Goal: Task Accomplishment & Management: Use online tool/utility

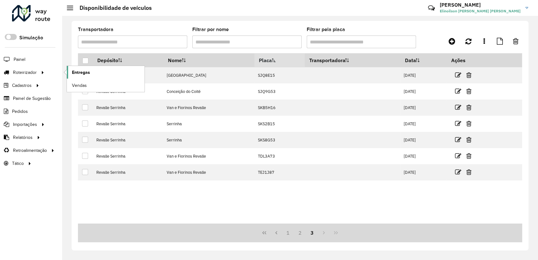
click at [80, 75] on link "Entregas" at bounding box center [106, 72] width 78 height 13
click at [78, 72] on span "Entregas" at bounding box center [81, 72] width 18 height 7
click at [77, 70] on span "Entregas" at bounding box center [81, 72] width 18 height 7
click at [87, 74] on span "Entregas" at bounding box center [81, 72] width 18 height 7
click at [84, 74] on span "Entregas" at bounding box center [81, 72] width 18 height 7
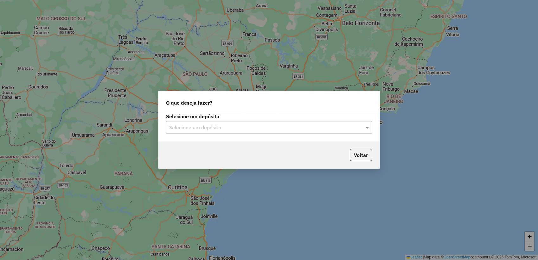
click at [287, 129] on input "text" at bounding box center [262, 128] width 187 height 8
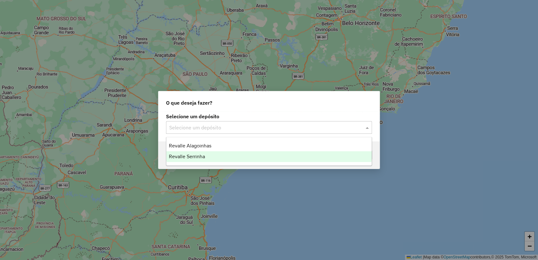
click at [201, 156] on span "Revalle Serrinha" at bounding box center [187, 156] width 36 height 5
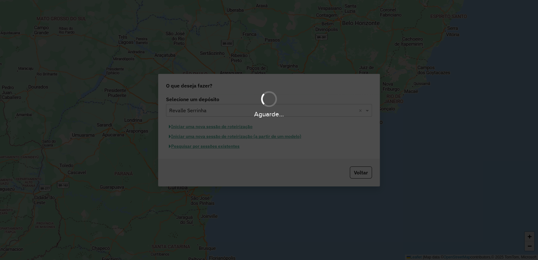
click at [203, 146] on div "Aguarde..." at bounding box center [269, 130] width 538 height 260
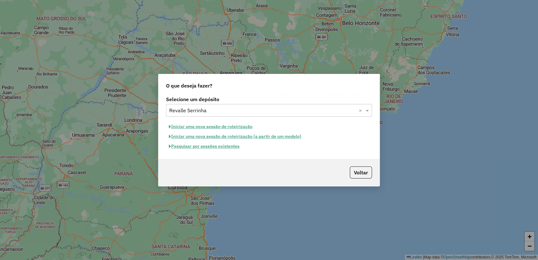
click at [203, 147] on button "Pesquisar por sessões existentes" at bounding box center [204, 146] width 76 height 10
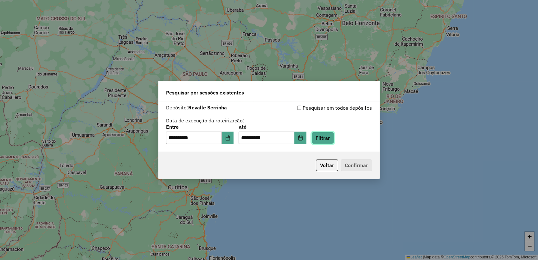
click at [327, 138] on button "Filtrar" at bounding box center [323, 138] width 23 height 12
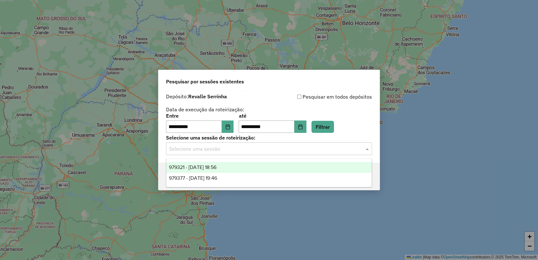
click at [223, 148] on input "text" at bounding box center [262, 149] width 187 height 8
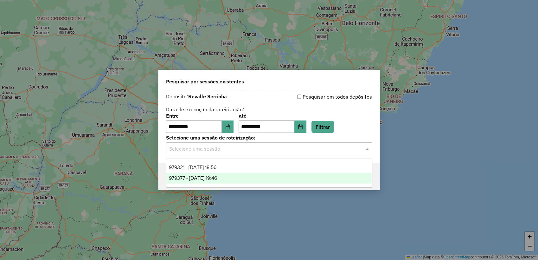
click at [217, 175] on span "979377 - 14/08/2025 19:46" at bounding box center [193, 177] width 48 height 5
click at [228, 152] on input "text" at bounding box center [262, 149] width 187 height 8
drag, startPoint x: 223, startPoint y: 178, endPoint x: 284, endPoint y: 190, distance: 62.6
click at [217, 178] on span "979377 - 14/08/2025 19:46" at bounding box center [193, 177] width 48 height 5
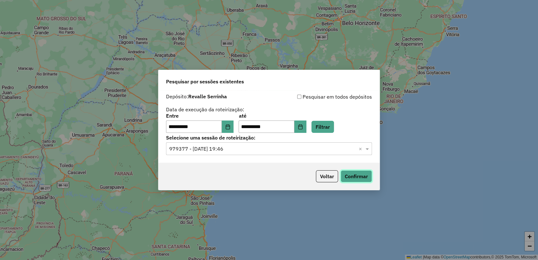
click at [355, 177] on button "Confirmar" at bounding box center [356, 176] width 31 height 12
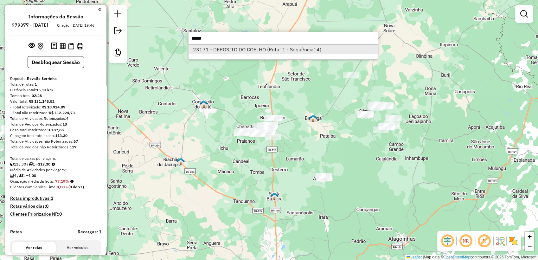
type input "*****"
click at [276, 52] on li "23171 - DEPOSITO DO COELHO (Rota: 1 - Sequência: 4)" at bounding box center [284, 50] width 190 height 10
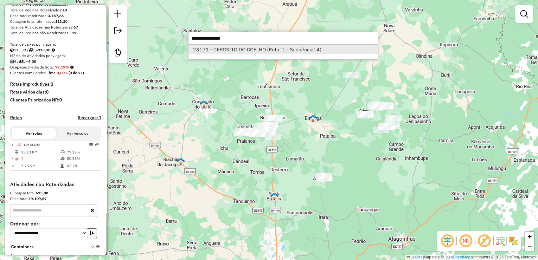
select select "**********"
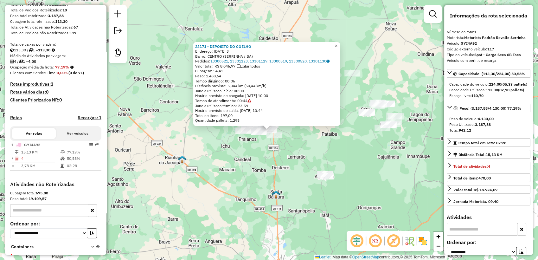
scroll to position [145, 0]
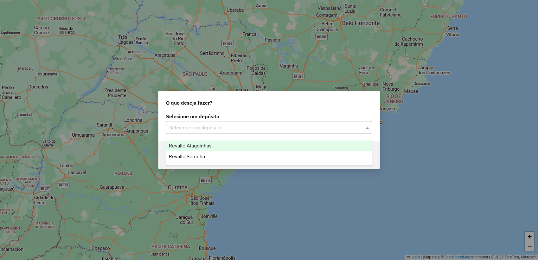
click at [258, 129] on input "text" at bounding box center [262, 128] width 187 height 8
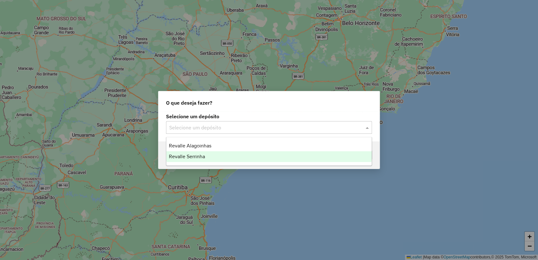
click at [207, 161] on div "Revalle Serrinha" at bounding box center [268, 156] width 205 height 11
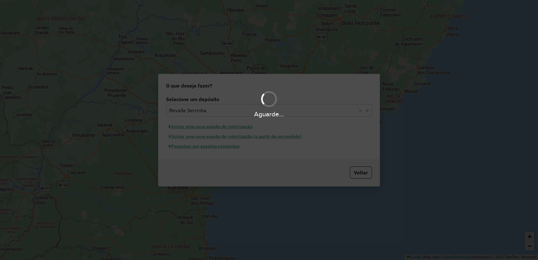
click at [231, 149] on div "Aguarde..." at bounding box center [269, 130] width 538 height 260
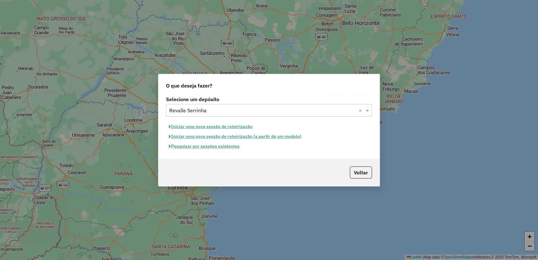
click at [232, 147] on button "Pesquisar por sessões existentes" at bounding box center [204, 146] width 76 height 10
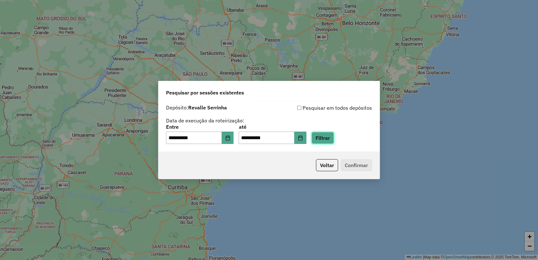
click at [333, 137] on button "Filtrar" at bounding box center [323, 138] width 23 height 12
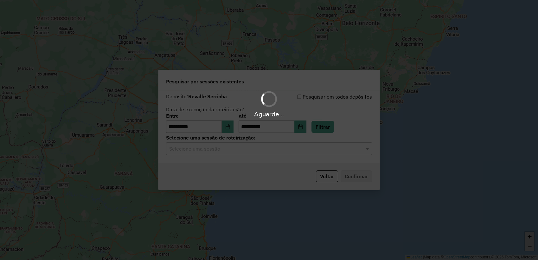
click at [236, 152] on div "Aguarde..." at bounding box center [269, 130] width 538 height 260
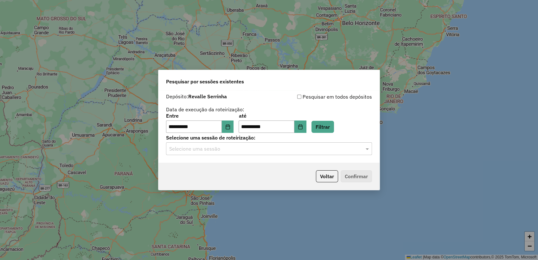
click at [232, 151] on input "text" at bounding box center [262, 149] width 187 height 8
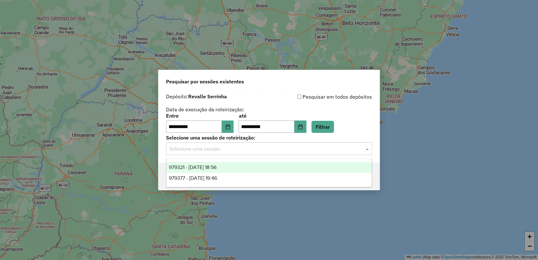
click at [216, 167] on span "979321 - 14/08/2025 18:56" at bounding box center [193, 167] width 48 height 5
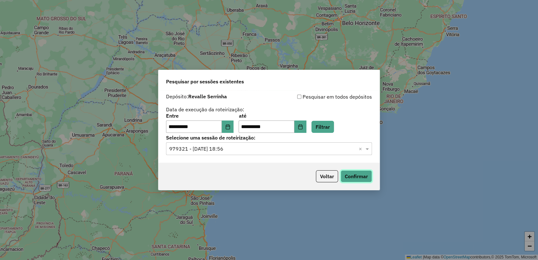
click at [357, 175] on button "Confirmar" at bounding box center [356, 176] width 31 height 12
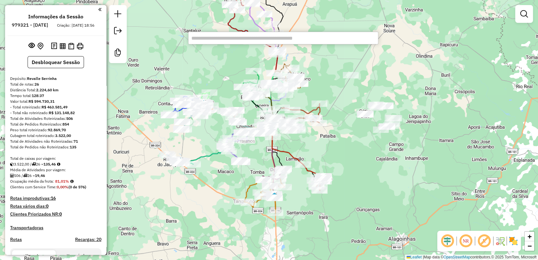
click at [98, 79] on div "Informações da Sessão 979321 - 14/08/2025 Criação: 13/08/2025 18:56 Desbloquear…" at bounding box center [55, 130] width 101 height 250
click at [205, 37] on input "text" at bounding box center [283, 38] width 190 height 13
paste input "*****"
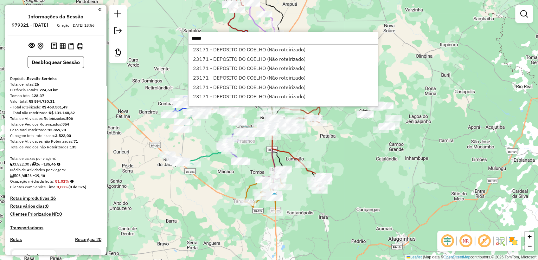
type input "*****"
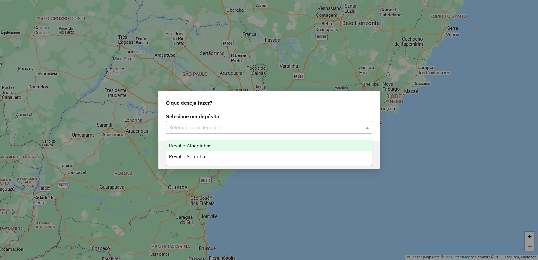
click at [305, 128] on input "text" at bounding box center [262, 128] width 187 height 8
click at [238, 147] on div "Revalle Alagoinhas" at bounding box center [268, 145] width 205 height 11
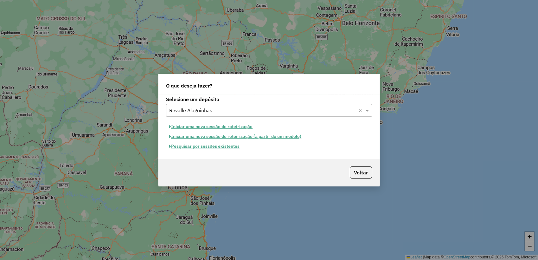
click at [225, 110] on input "text" at bounding box center [262, 111] width 187 height 8
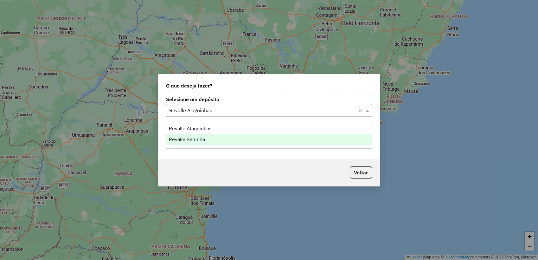
drag, startPoint x: 211, startPoint y: 141, endPoint x: 216, endPoint y: 141, distance: 4.2
click at [211, 142] on div "Revalle Serrinha" at bounding box center [268, 139] width 205 height 11
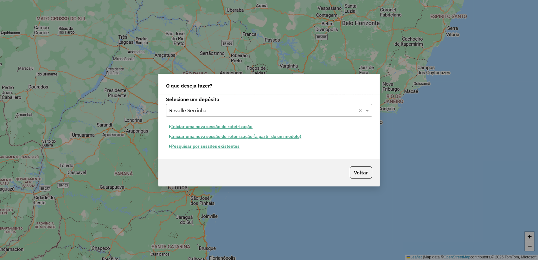
click at [219, 148] on hb-app "Aguarde... Pop-up bloqueado! Seu navegador bloqueou automáticamente a abertura …" at bounding box center [269, 130] width 538 height 260
click at [222, 147] on button "Pesquisar por sessões existentes" at bounding box center [204, 146] width 76 height 10
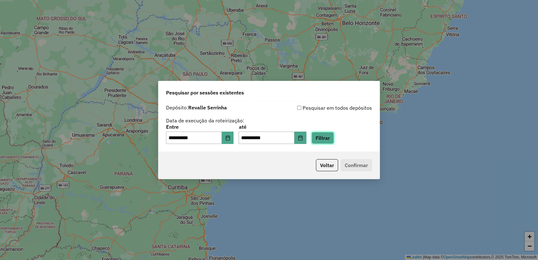
click at [331, 139] on button "Filtrar" at bounding box center [323, 138] width 23 height 12
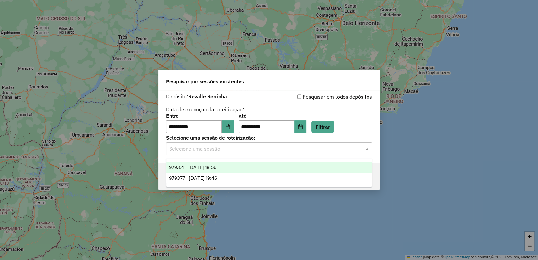
click at [218, 152] on input "text" at bounding box center [262, 149] width 187 height 8
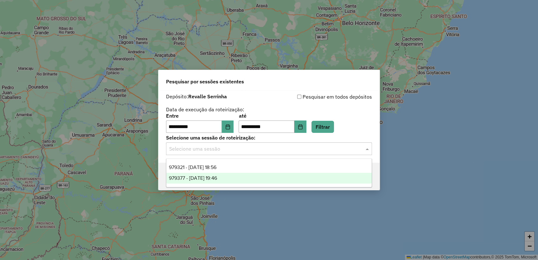
drag, startPoint x: 217, startPoint y: 176, endPoint x: 235, endPoint y: 177, distance: 17.8
click at [217, 177] on span "979377 - 14/08/2025 19:46" at bounding box center [193, 177] width 48 height 5
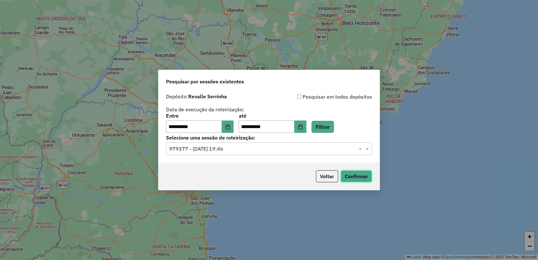
click at [347, 176] on button "Confirmar" at bounding box center [356, 176] width 31 height 12
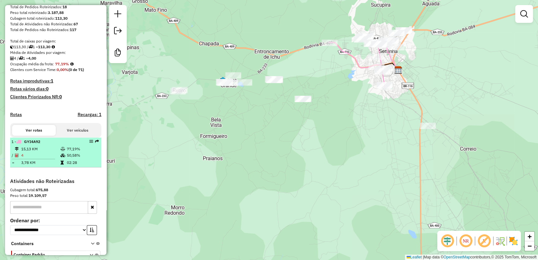
scroll to position [145, 0]
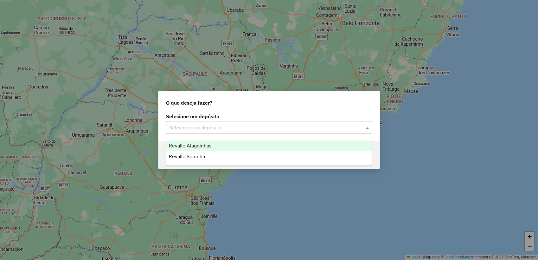
click at [280, 127] on input "text" at bounding box center [262, 128] width 187 height 8
click at [244, 142] on div "Revalle Alagoinhas" at bounding box center [268, 145] width 205 height 11
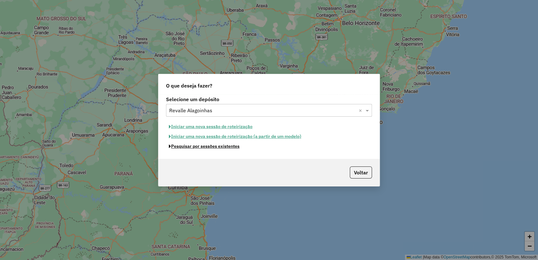
click at [231, 146] on button "Pesquisar por sessões existentes" at bounding box center [204, 146] width 76 height 10
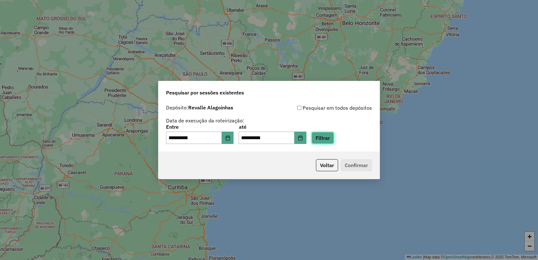
click at [334, 132] on button "Filtrar" at bounding box center [323, 138] width 23 height 12
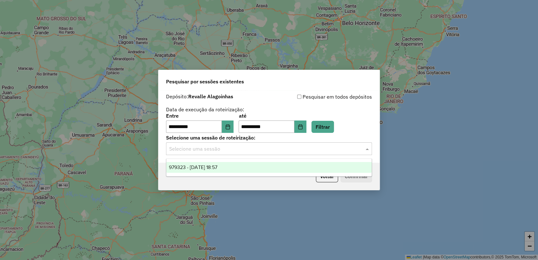
click at [265, 153] on div "Selecione uma sessão" at bounding box center [269, 148] width 206 height 13
drag, startPoint x: 193, startPoint y: 173, endPoint x: 203, endPoint y: 167, distance: 11.6
click at [196, 172] on ng-dropdown-panel "979323 - 14/08/2025 18:57" at bounding box center [269, 167] width 206 height 18
click at [204, 166] on span "979323 - 14/08/2025 18:57" at bounding box center [193, 167] width 48 height 5
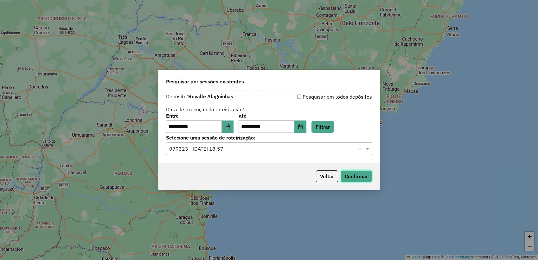
click at [357, 179] on button "Confirmar" at bounding box center [356, 176] width 31 height 12
click at [326, 173] on button "Voltar" at bounding box center [327, 176] width 22 height 12
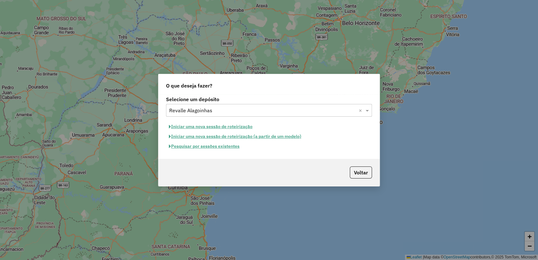
drag, startPoint x: 351, startPoint y: 177, endPoint x: 354, endPoint y: 172, distance: 6.2
click at [352, 176] on button "Voltar" at bounding box center [361, 172] width 22 height 12
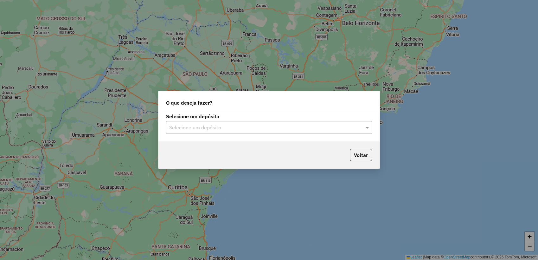
click at [220, 129] on input "text" at bounding box center [262, 128] width 187 height 8
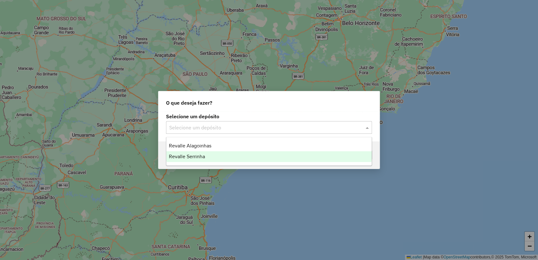
click at [208, 156] on div "Revalle Serrinha" at bounding box center [268, 156] width 205 height 11
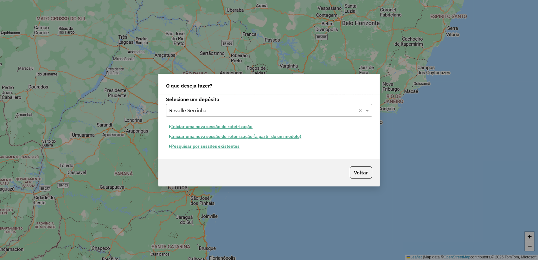
click at [206, 148] on button "Pesquisar por sessões existentes" at bounding box center [204, 146] width 76 height 10
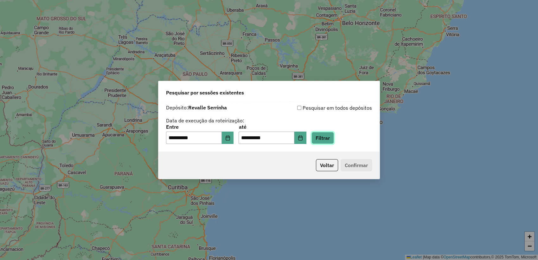
click at [326, 139] on button "Filtrar" at bounding box center [323, 138] width 23 height 12
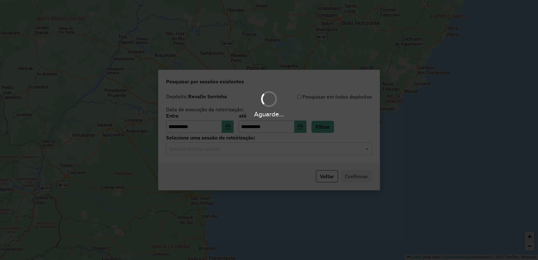
click at [233, 151] on hb-app "**********" at bounding box center [269, 130] width 538 height 260
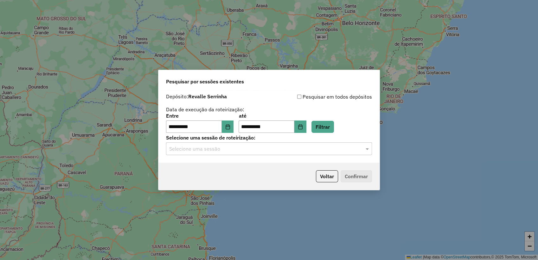
click at [202, 151] on input "text" at bounding box center [262, 149] width 187 height 8
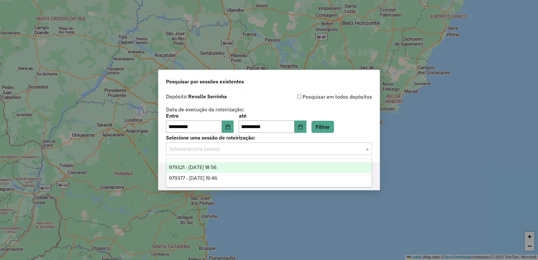
drag, startPoint x: 203, startPoint y: 166, endPoint x: 229, endPoint y: 168, distance: 26.1
click at [204, 166] on span "979321 - [DATE] 18:56" at bounding box center [193, 167] width 48 height 5
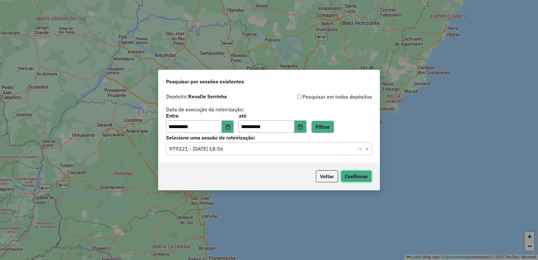
click at [355, 176] on button "Confirmar" at bounding box center [356, 176] width 31 height 12
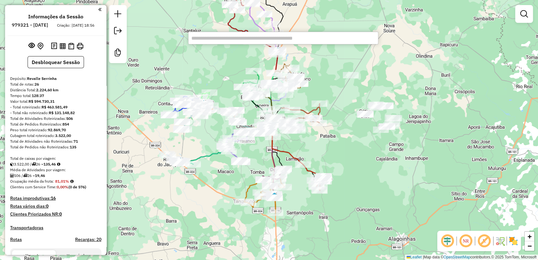
paste input "*****"
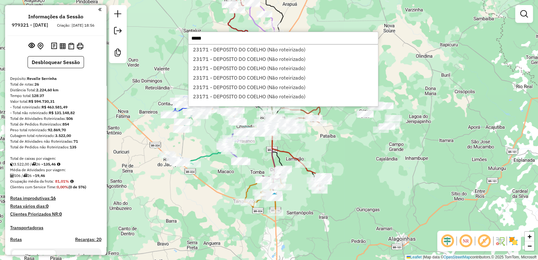
type input "*****"
